Goal: Transaction & Acquisition: Download file/media

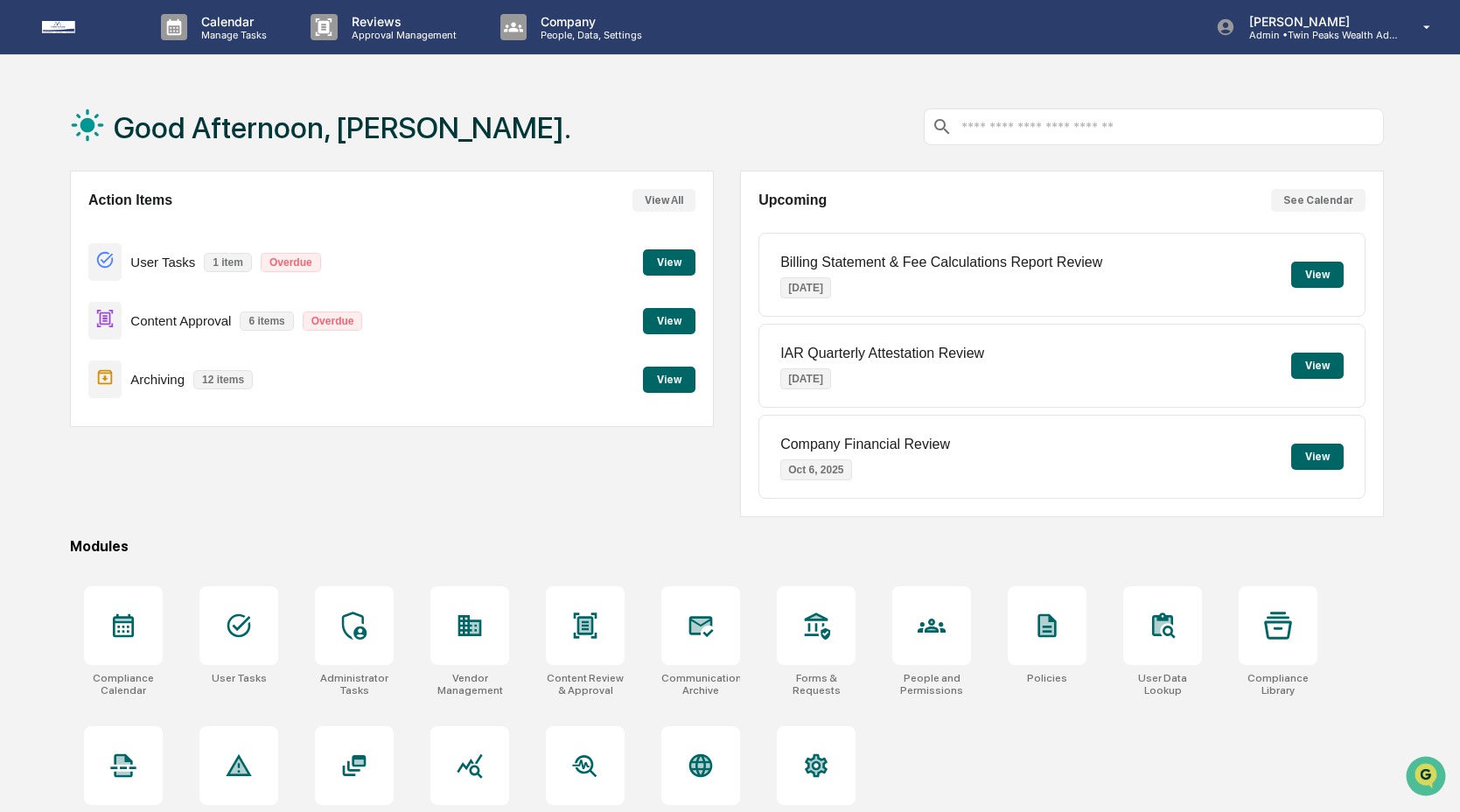
click at [664, 388] on button "View" at bounding box center [669, 379] width 53 height 26
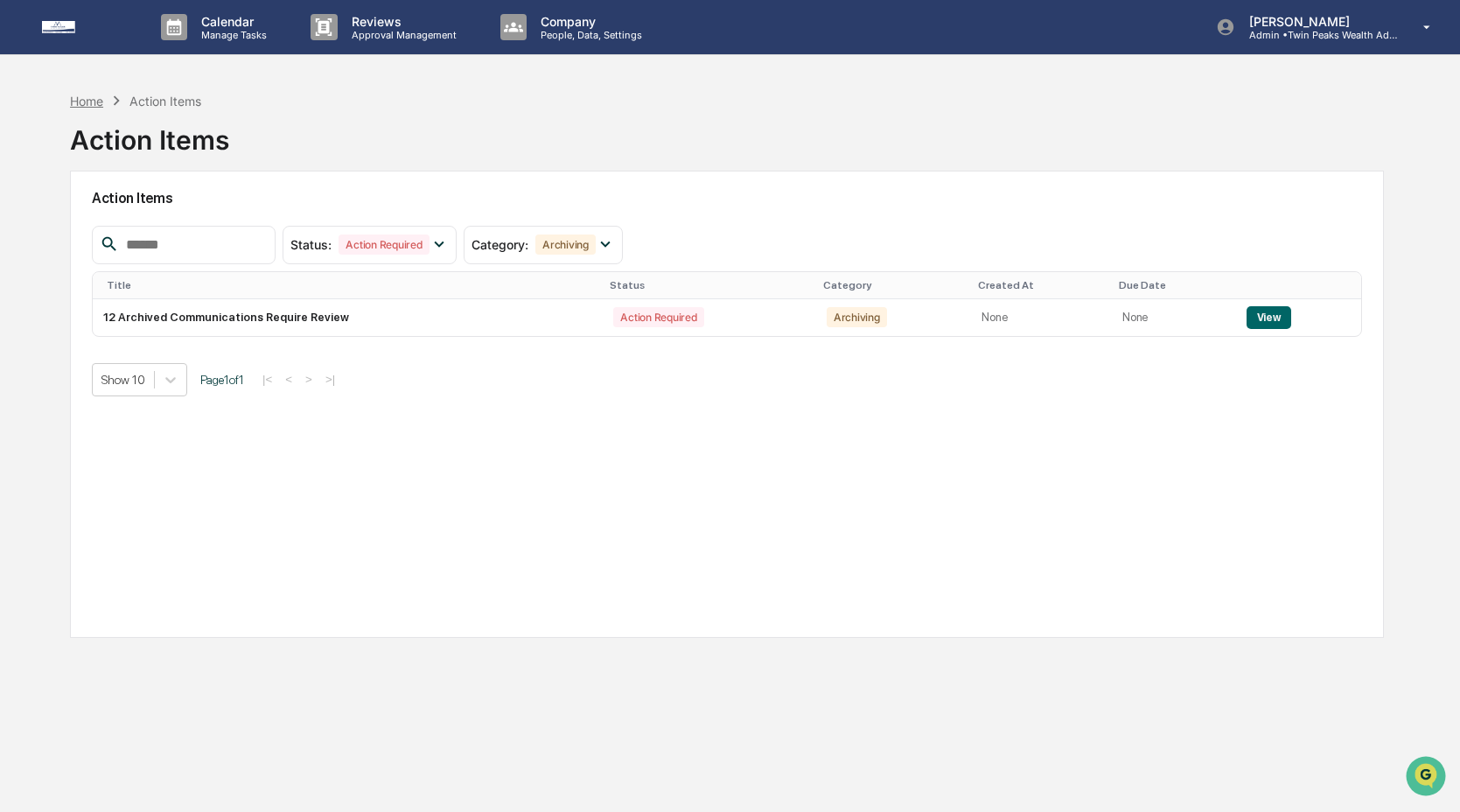
click at [88, 99] on div "Home" at bounding box center [87, 101] width 33 height 15
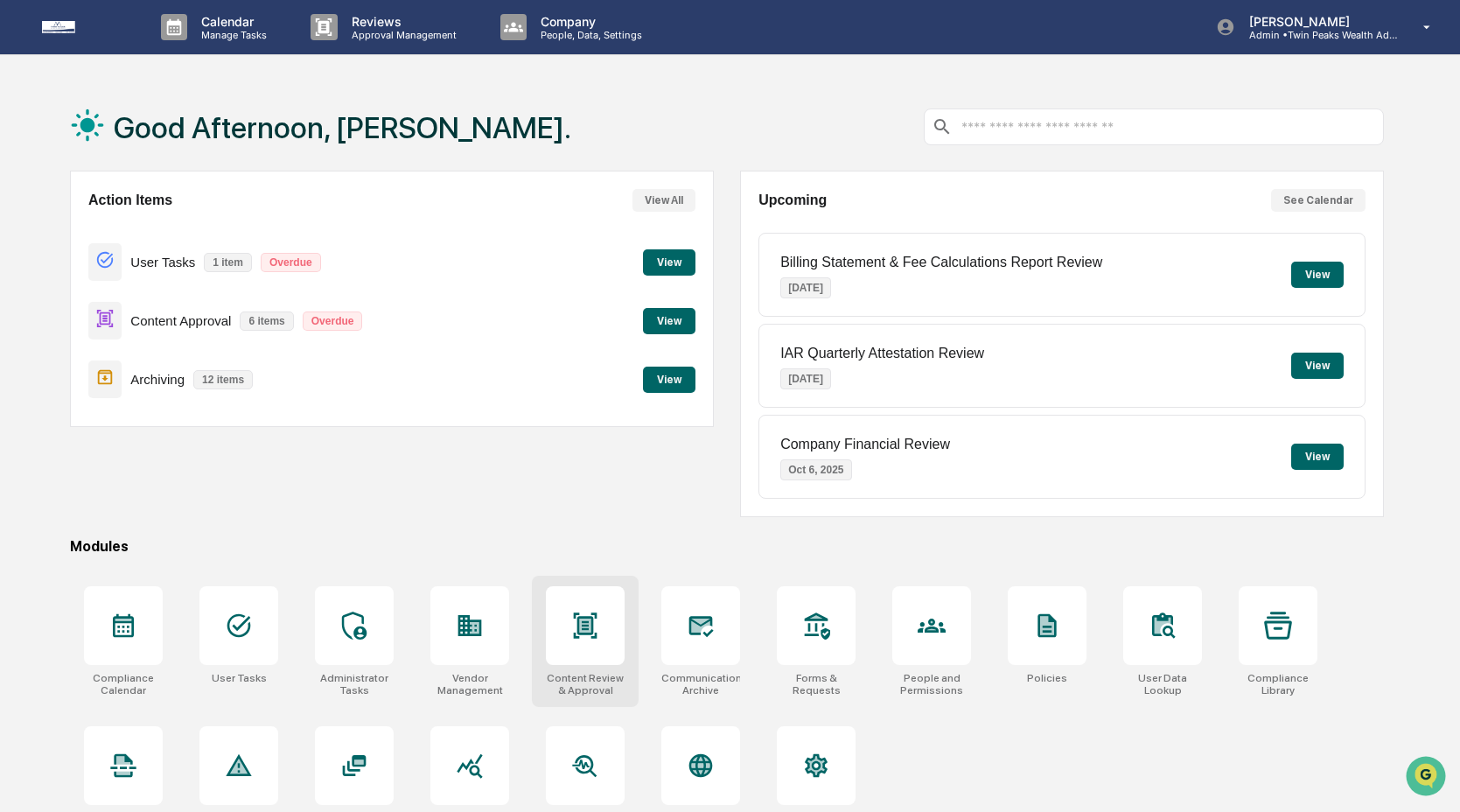
click at [598, 630] on icon at bounding box center [585, 626] width 28 height 28
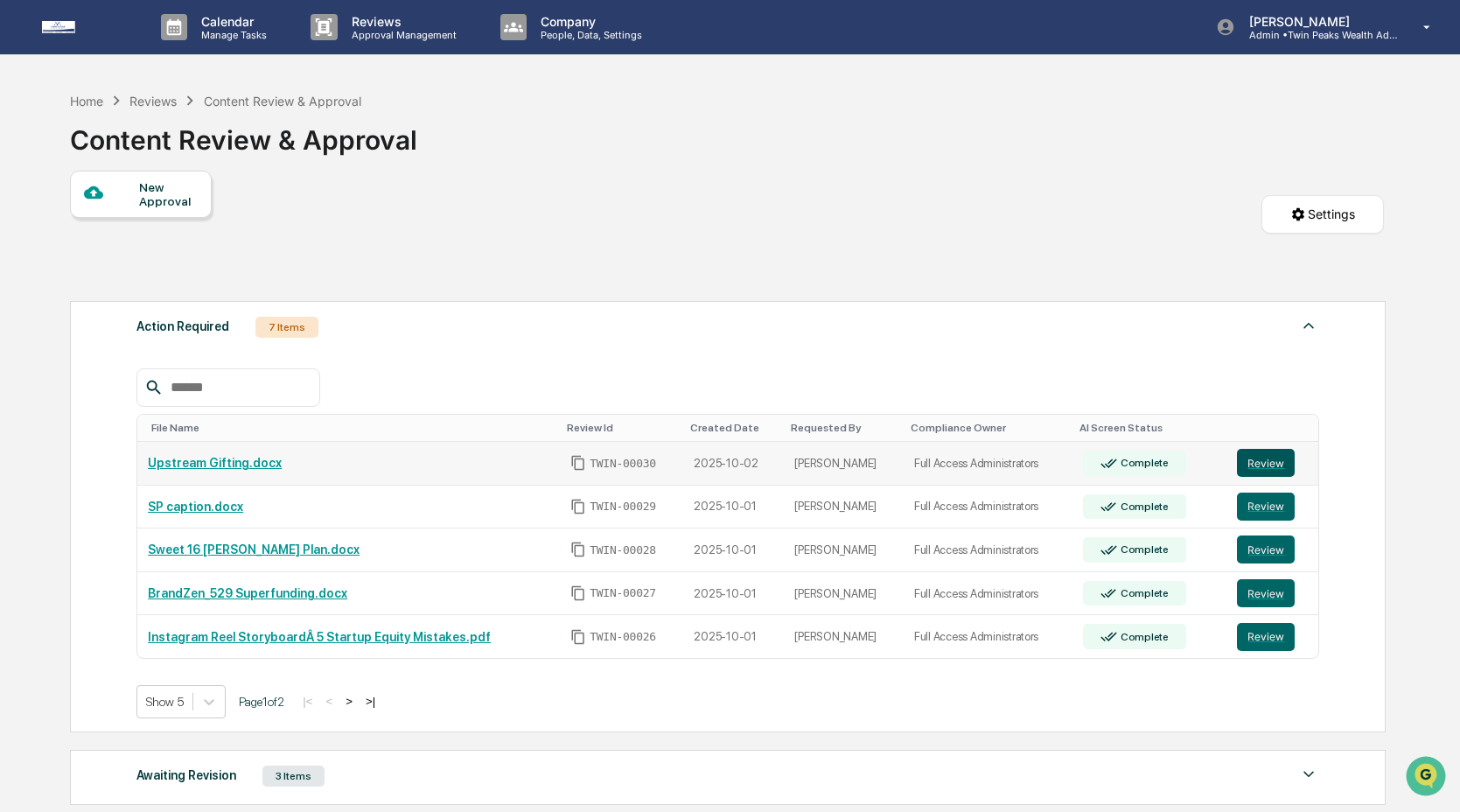
click at [1283, 467] on button "Review" at bounding box center [1265, 462] width 58 height 28
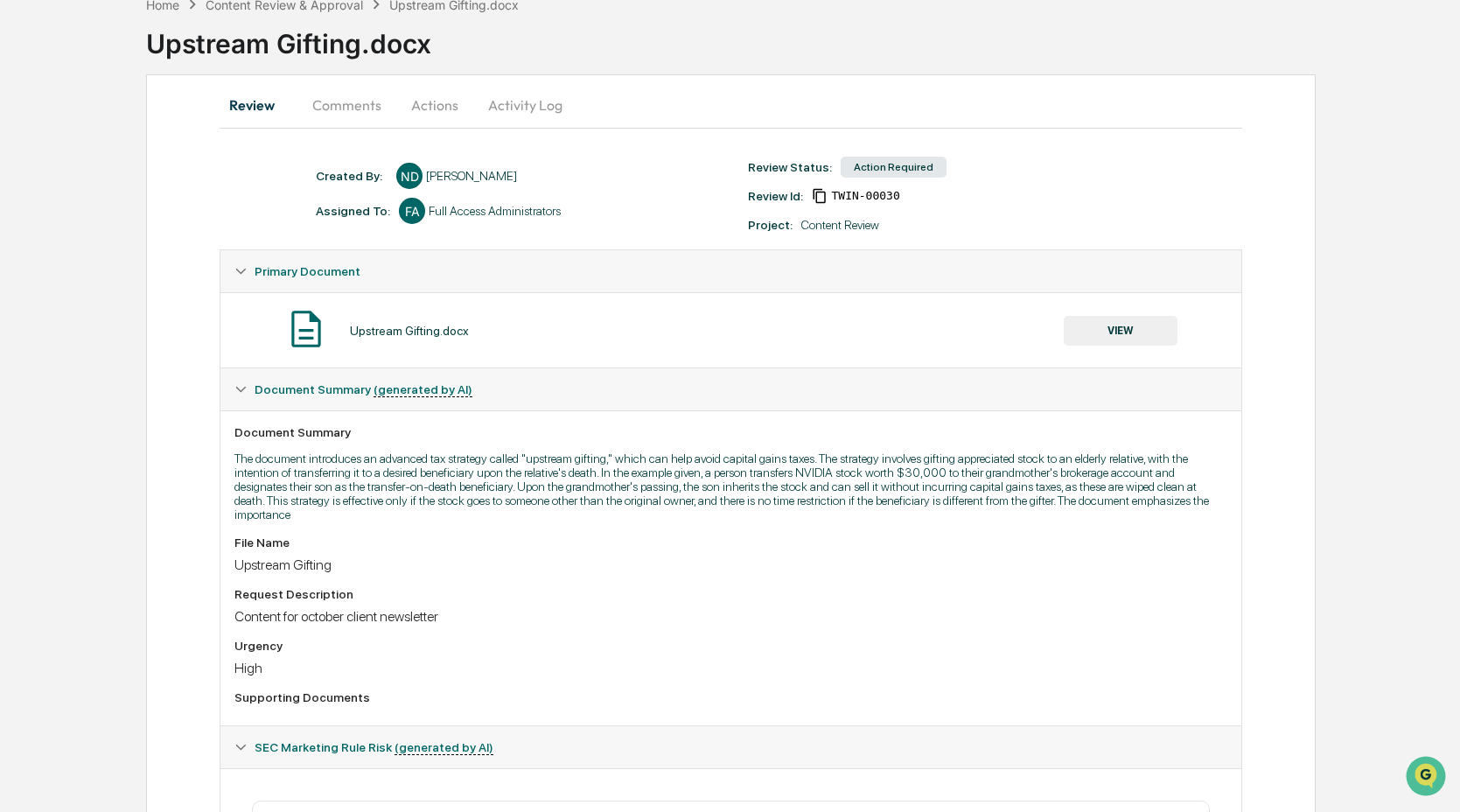
scroll to position [87, 0]
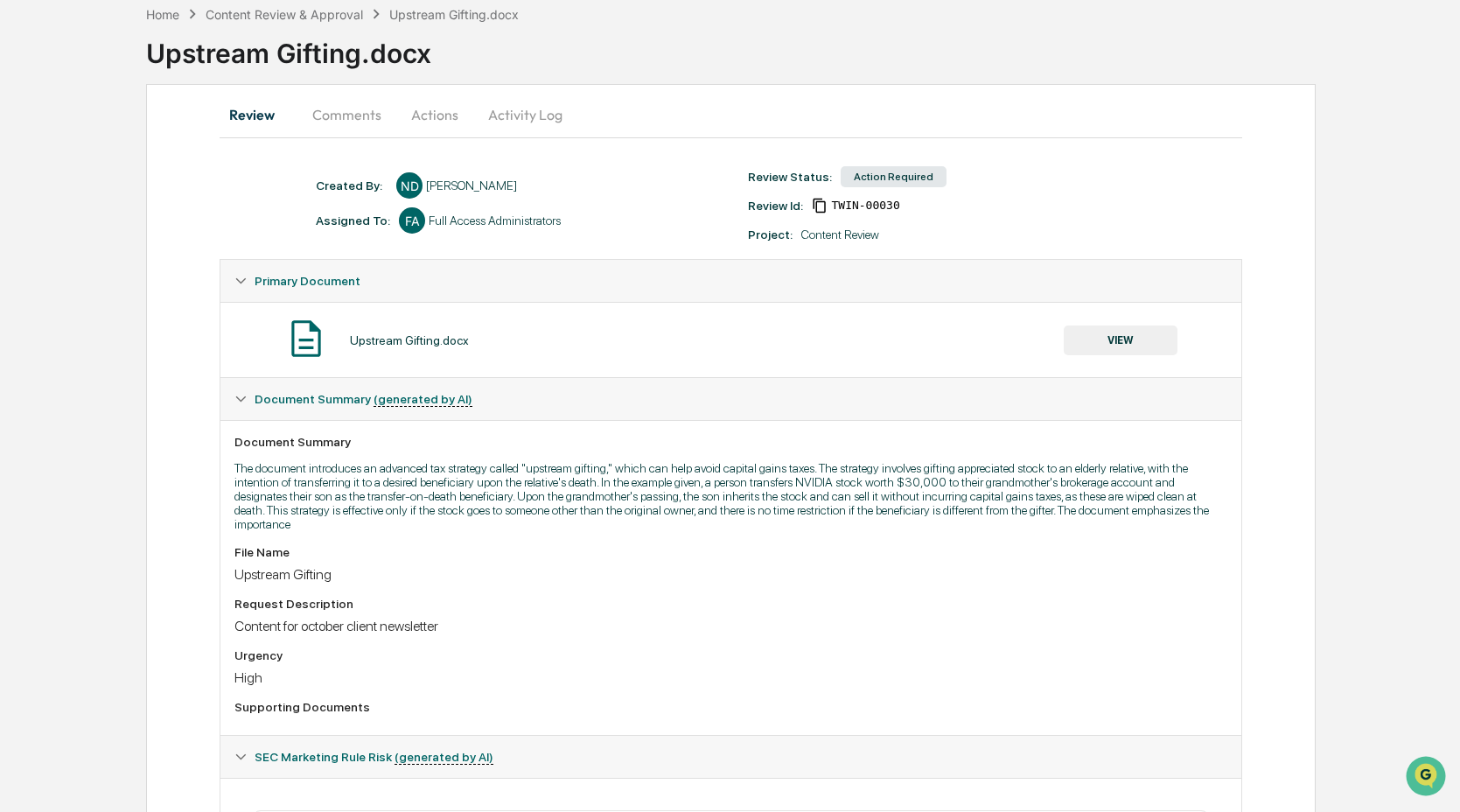
click at [1121, 341] on button "VIEW" at bounding box center [1120, 340] width 114 height 30
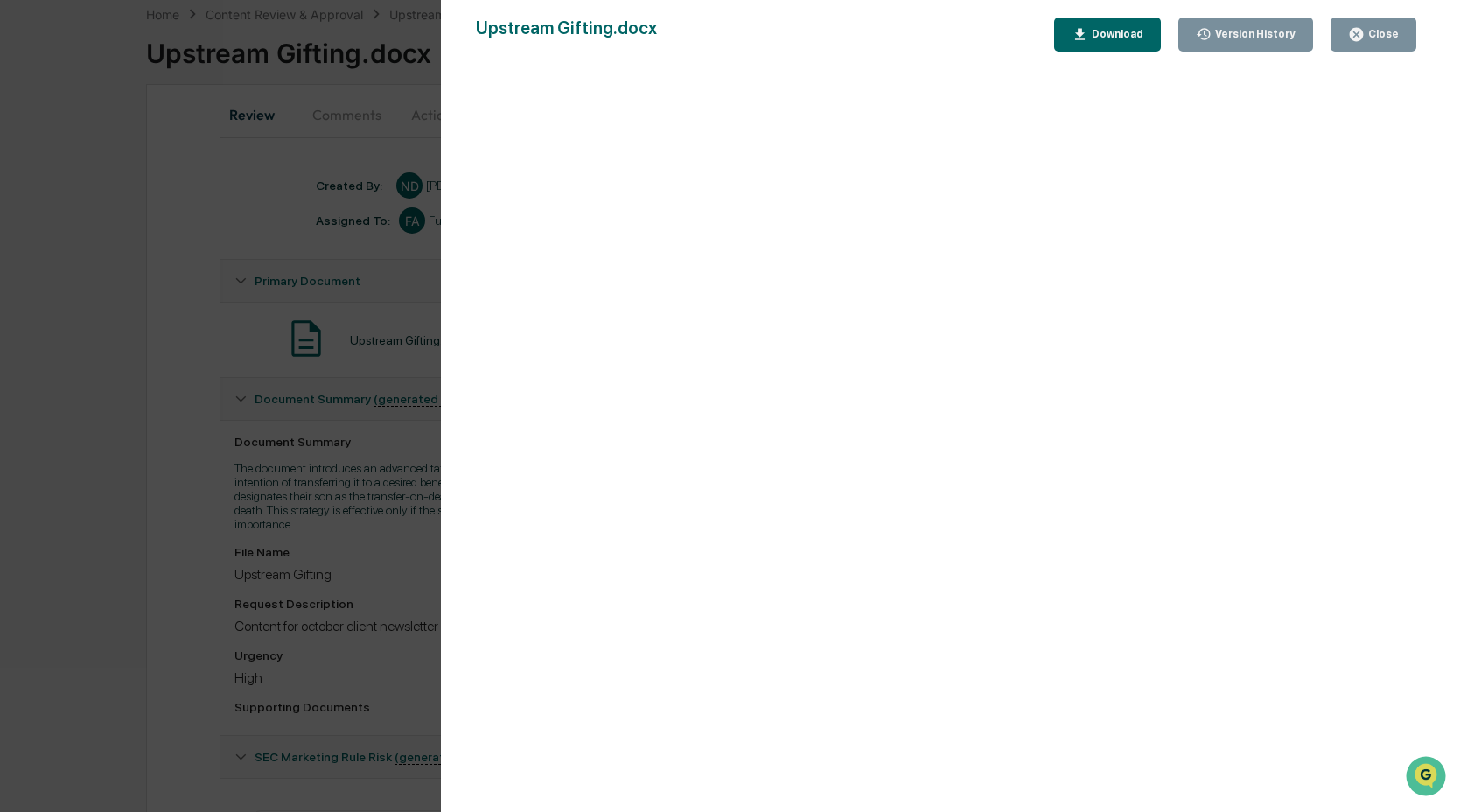
click at [1106, 44] on button "Download" at bounding box center [1107, 34] width 107 height 34
